Goal: Check status: Check status

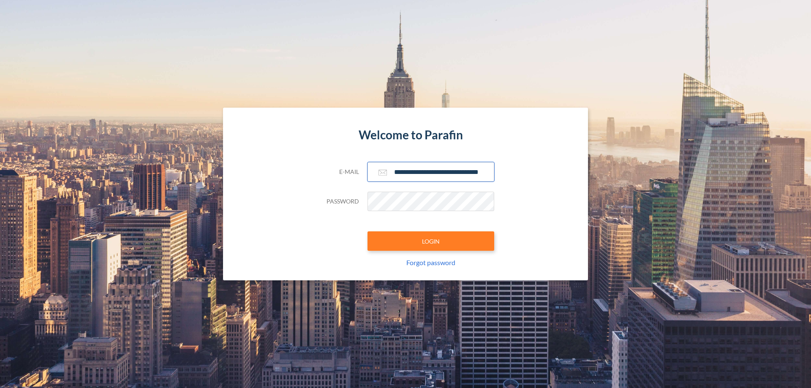
type input "**********"
click at [431, 241] on button "LOGIN" at bounding box center [430, 240] width 127 height 19
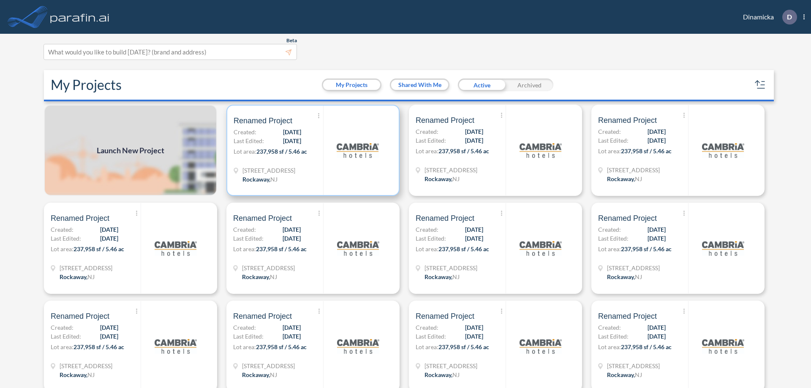
scroll to position [2, 0]
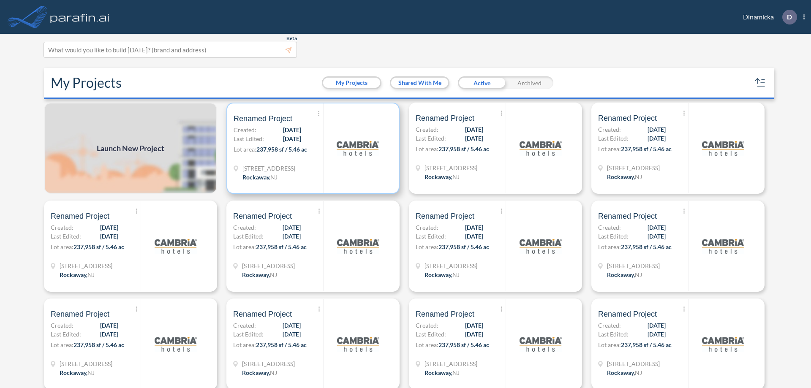
click at [311, 148] on p "Lot area: 237,958 sf / 5.46 ac" at bounding box center [279, 151] width 90 height 12
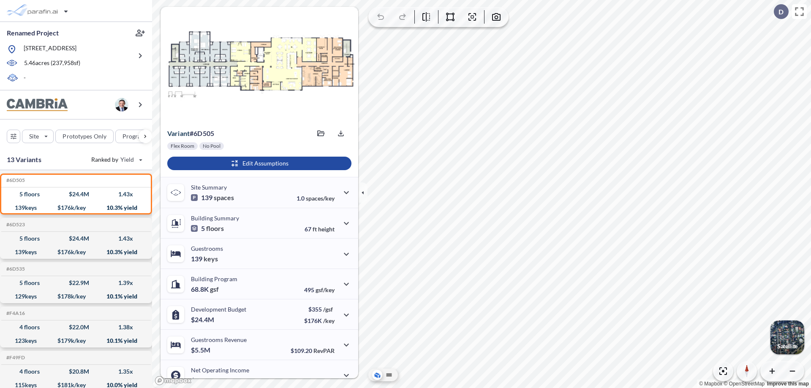
scroll to position [43, 0]
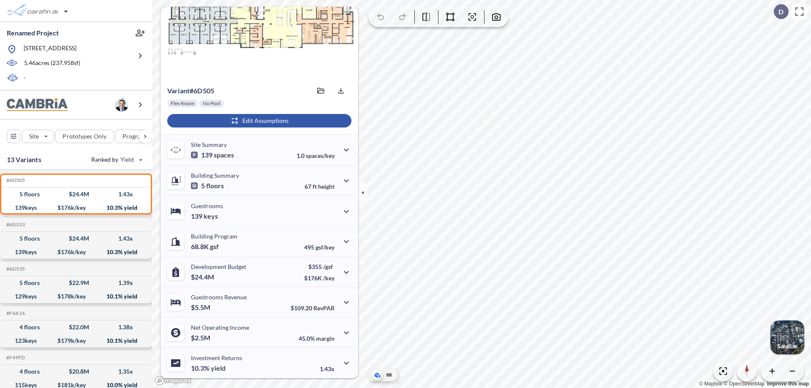
click at [258, 121] on div "button" at bounding box center [259, 121] width 184 height 14
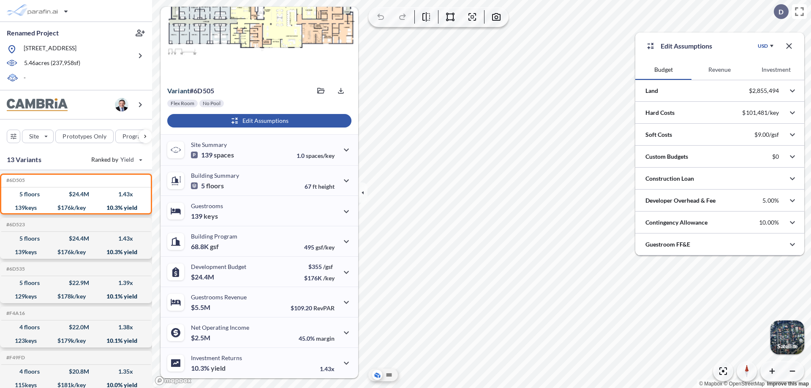
click at [719, 70] on button "Revenue" at bounding box center [719, 70] width 56 height 20
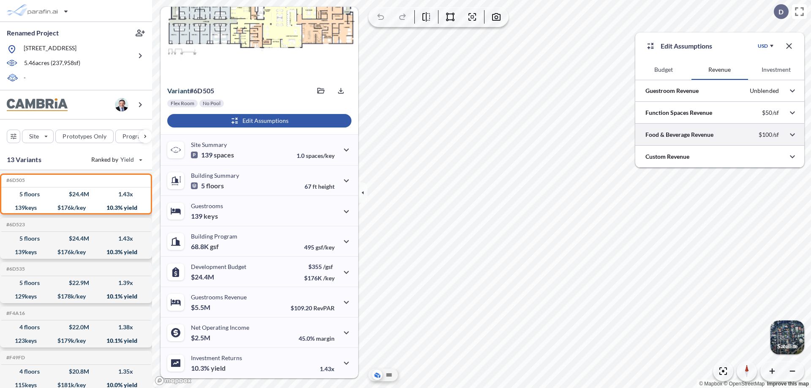
click at [720, 135] on div at bounding box center [719, 135] width 169 height 22
